Goal: Check status: Check status

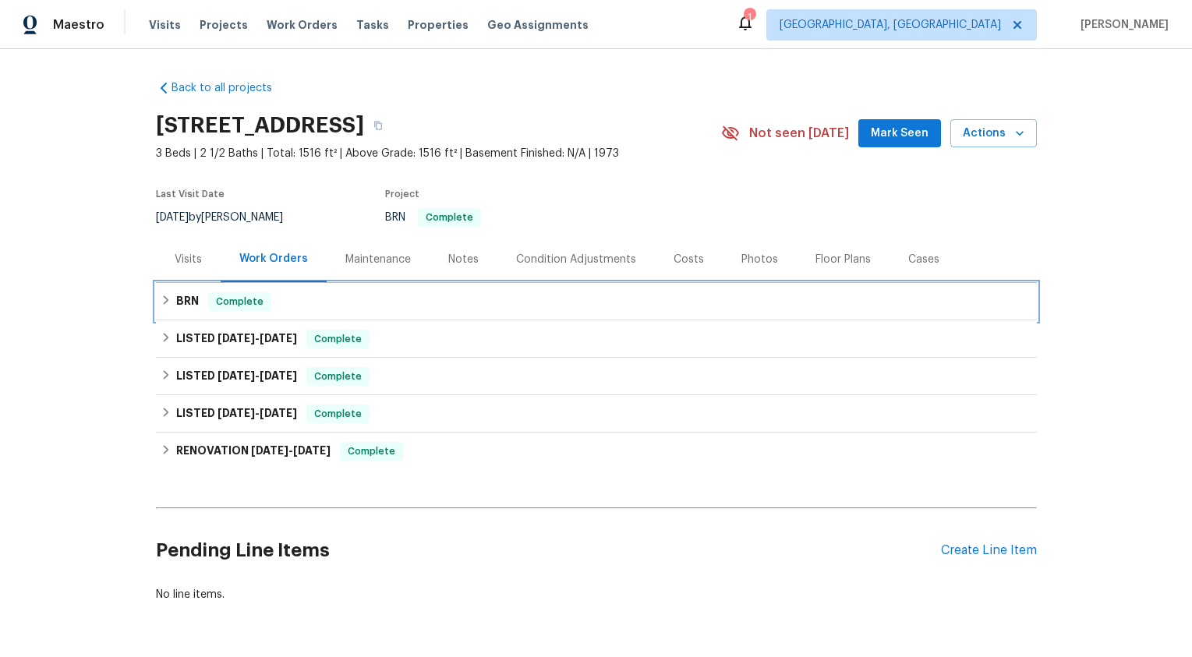
click at [201, 294] on div "BRN Complete" at bounding box center [597, 301] width 872 height 19
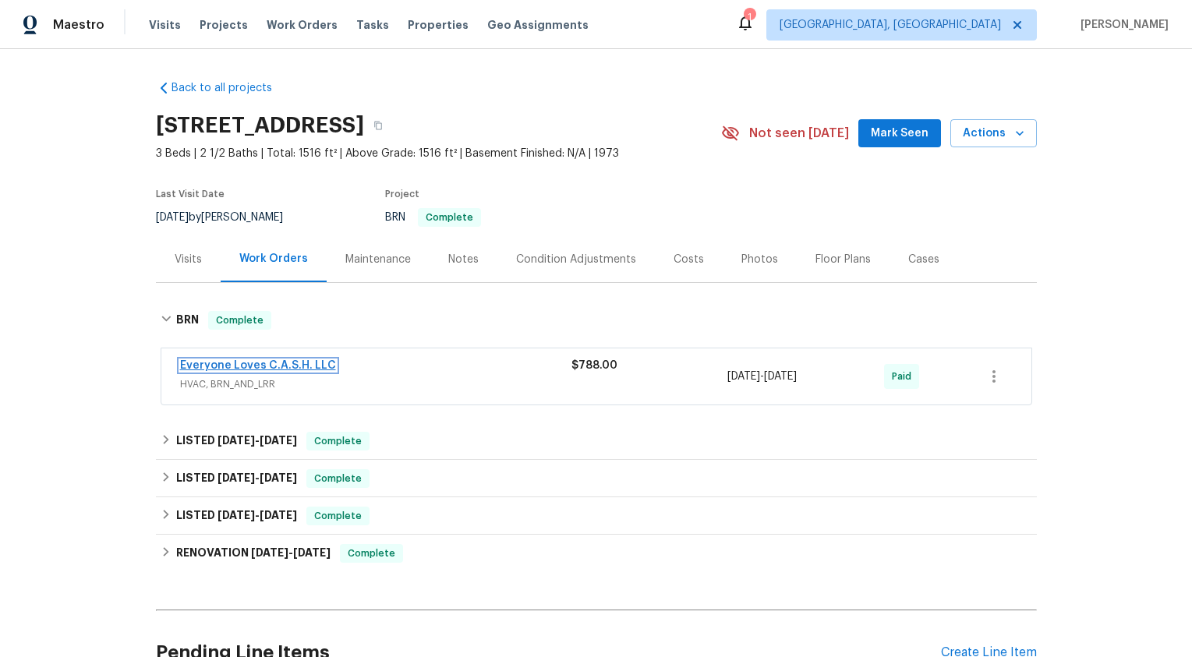
click at [315, 363] on link "Everyone Loves C.A.S.H. LLC" at bounding box center [258, 365] width 156 height 11
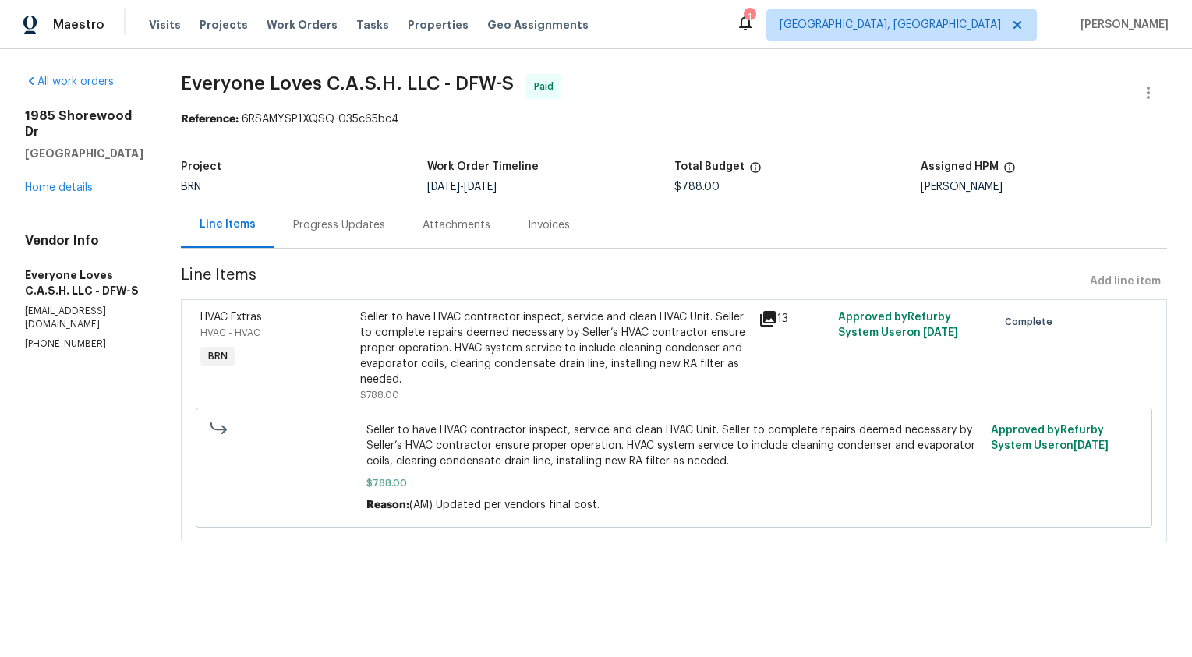
click at [366, 218] on div "Progress Updates" at bounding box center [339, 226] width 92 height 16
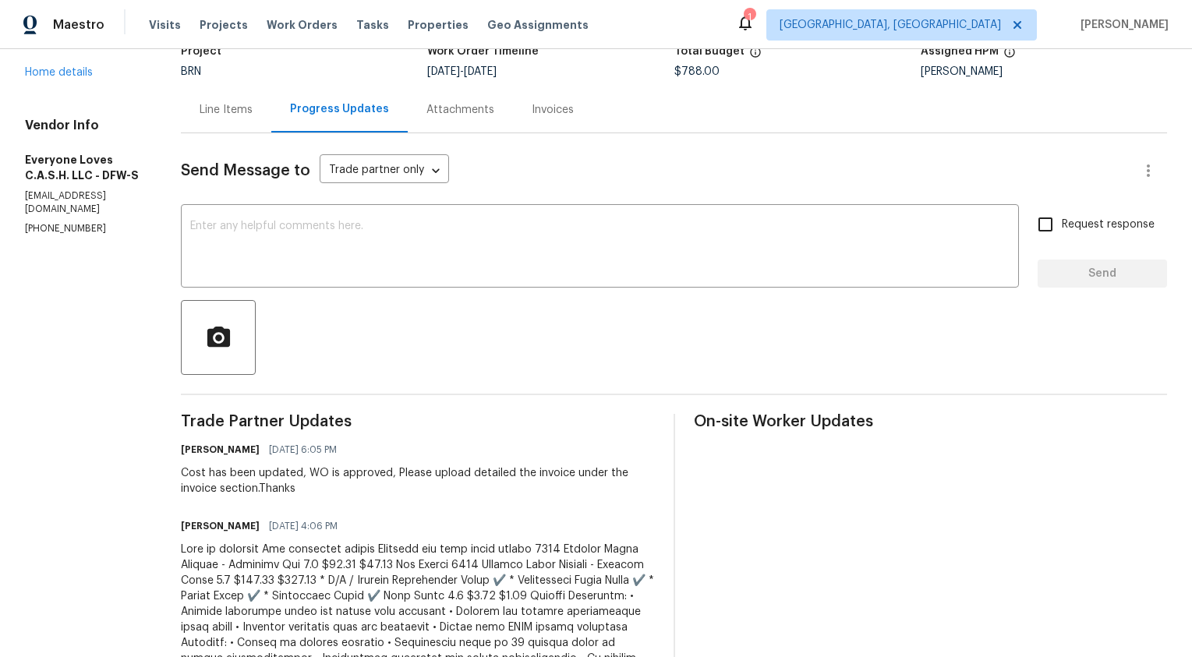
scroll to position [114, 0]
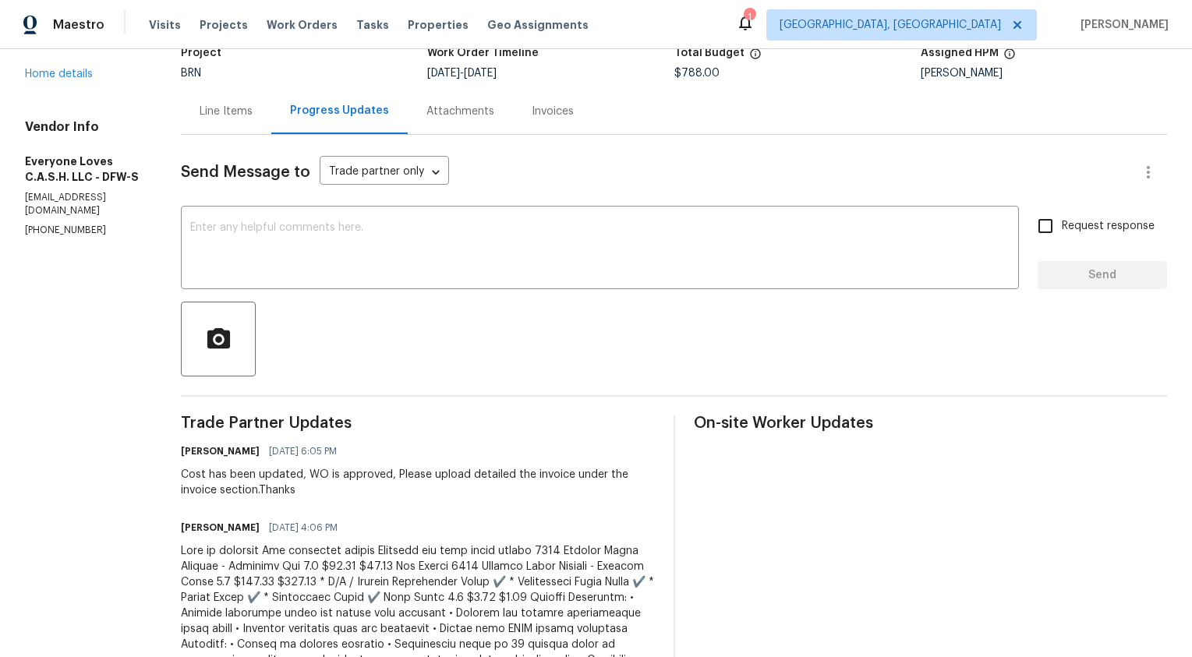
click at [256, 126] on div "Line Items" at bounding box center [226, 111] width 90 height 46
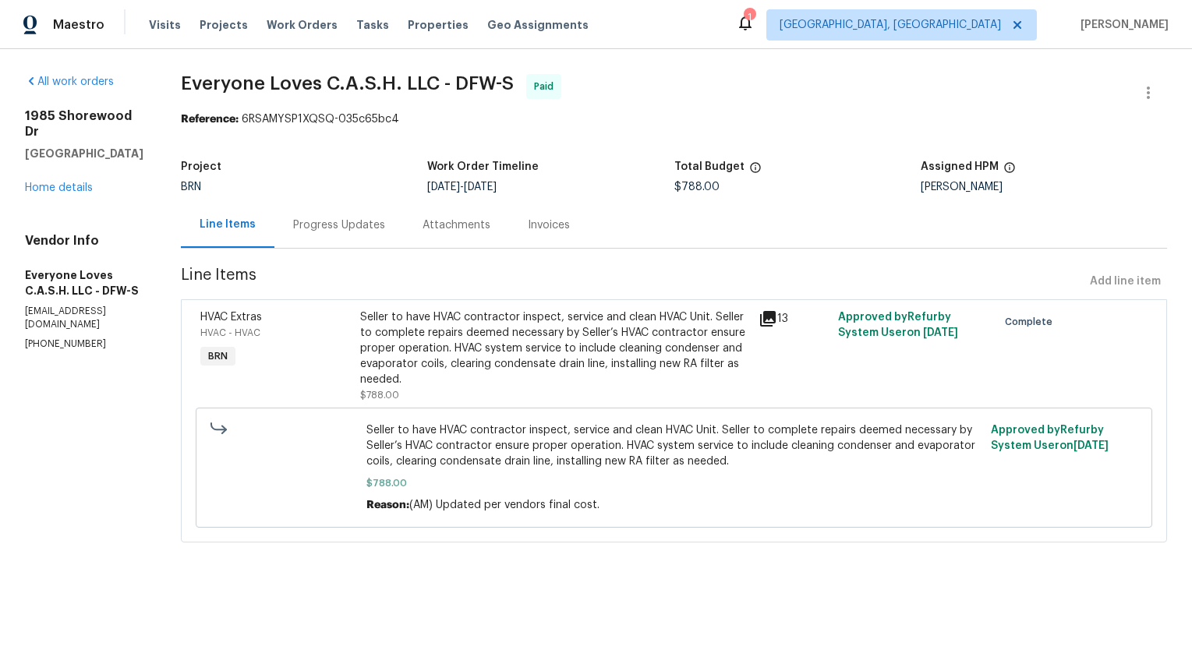
click at [570, 225] on div "Invoices" at bounding box center [549, 226] width 42 height 16
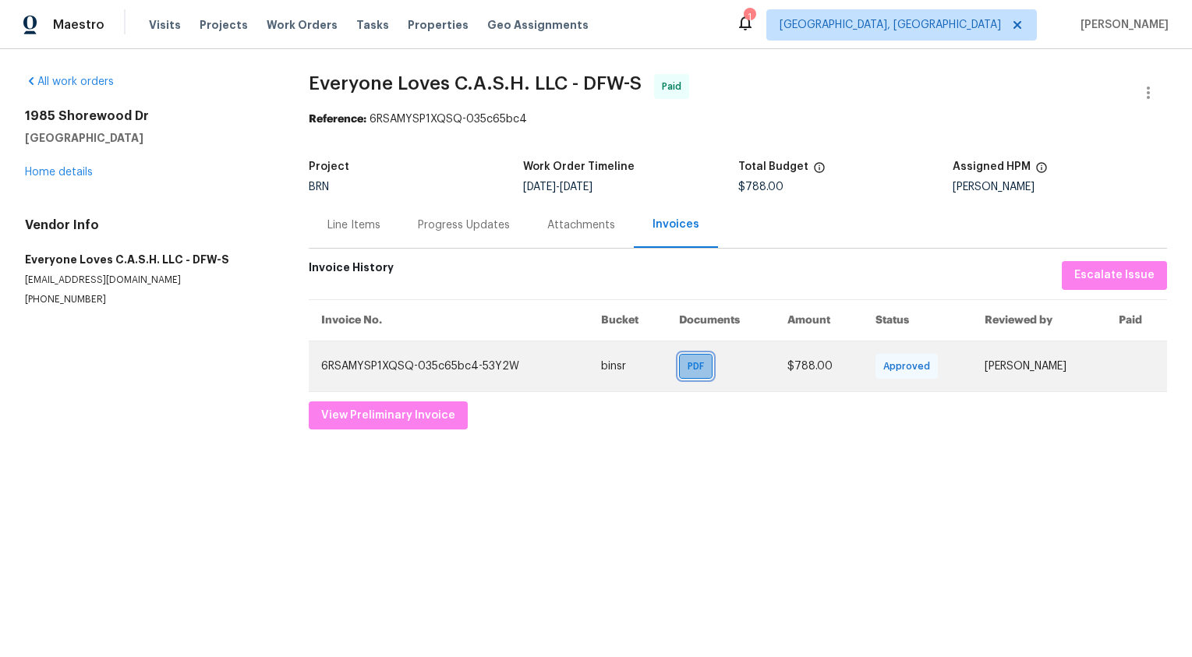
click at [688, 370] on span "PDF" at bounding box center [699, 367] width 23 height 16
